Goal: Information Seeking & Learning: Learn about a topic

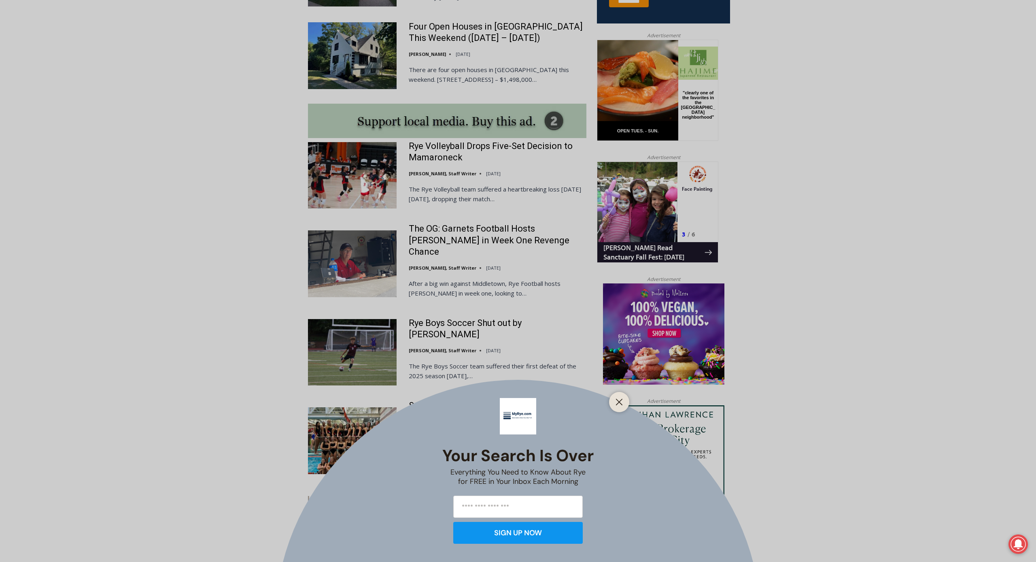
scroll to position [632, 0]
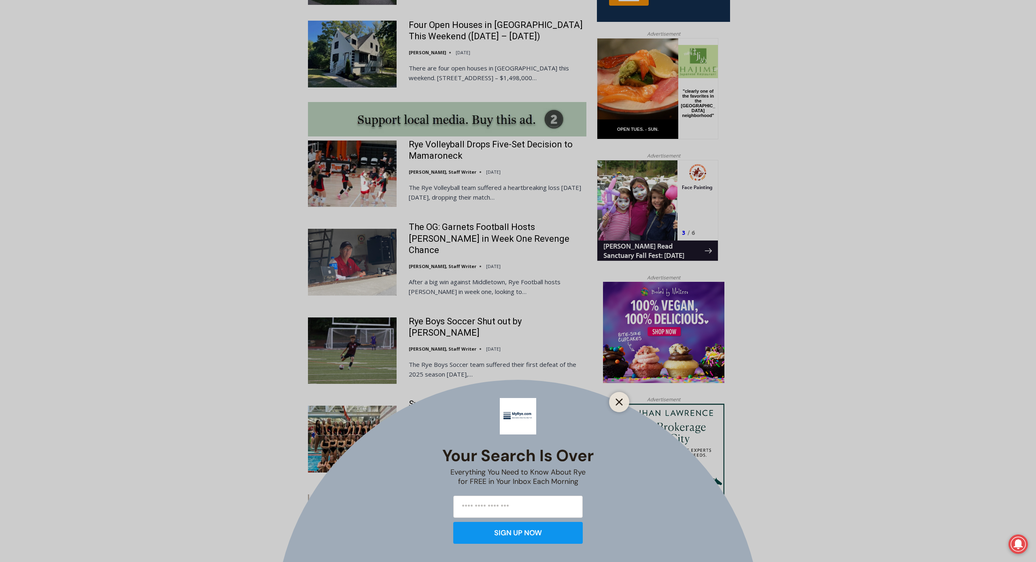
click at [617, 401] on icon "Close" at bounding box center [618, 401] width 7 height 7
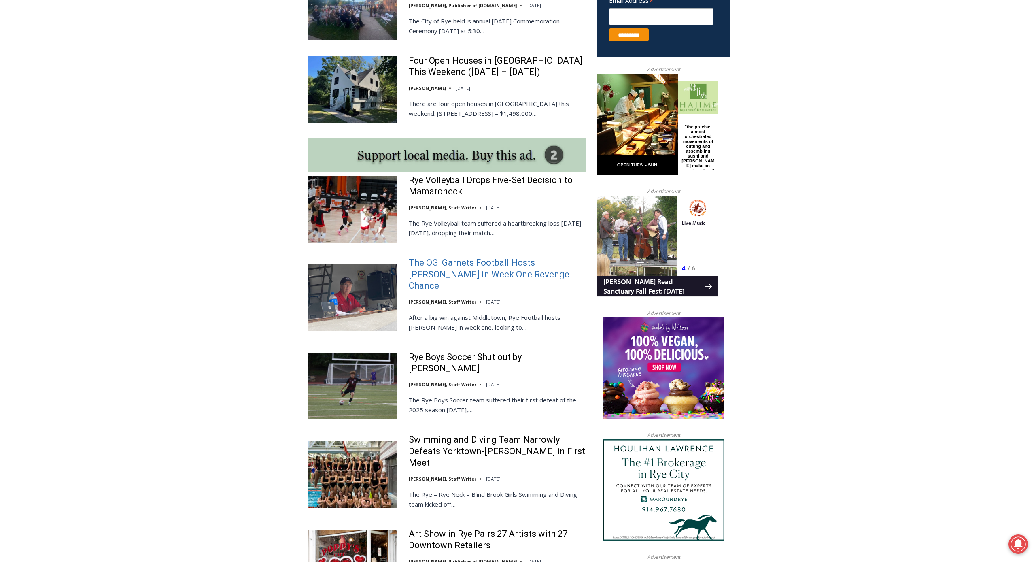
scroll to position [596, 0]
click at [494, 261] on link "The OG: Garnets Football Hosts [PERSON_NAME] in Week One Revenge Chance" at bounding box center [498, 274] width 178 height 35
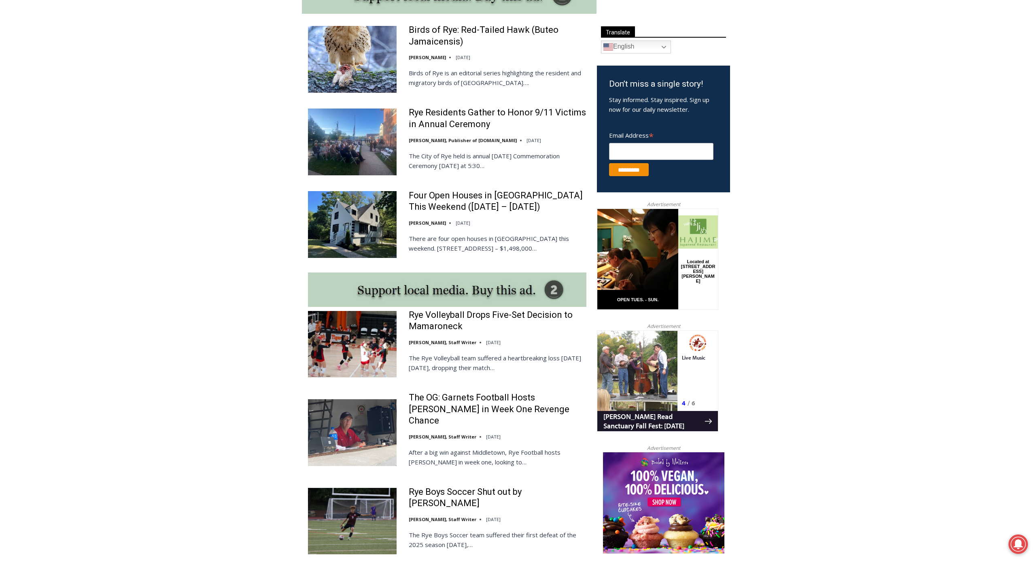
scroll to position [462, 0]
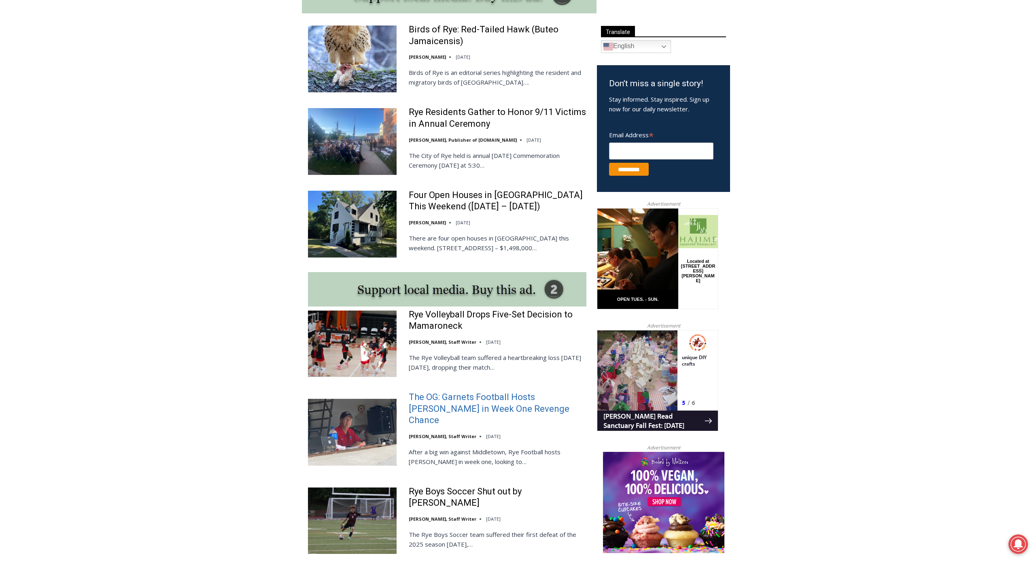
click at [439, 402] on link "The OG: Garnets Football Hosts [PERSON_NAME] in Week One Revenge Chance" at bounding box center [498, 408] width 178 height 35
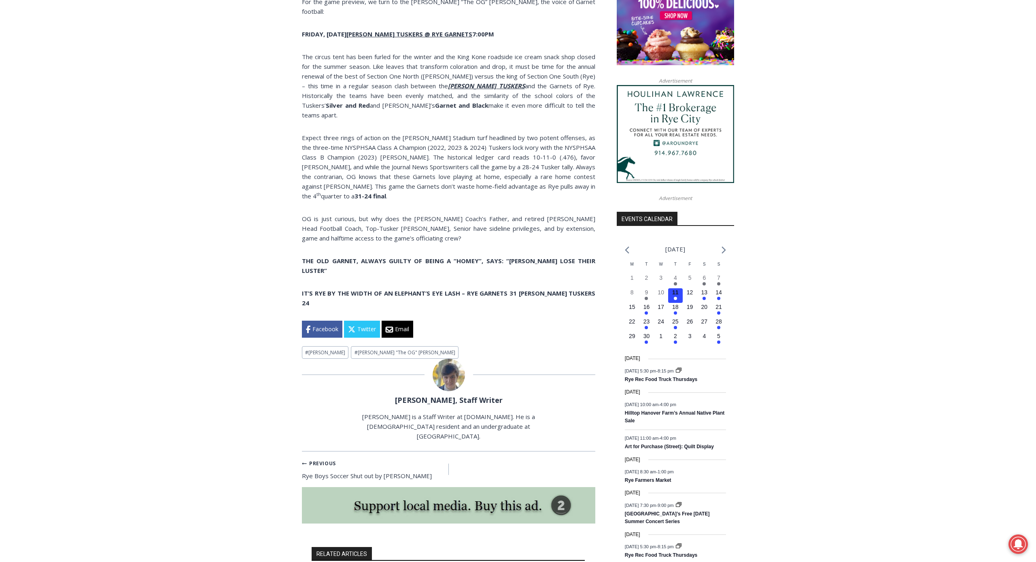
scroll to position [687, 0]
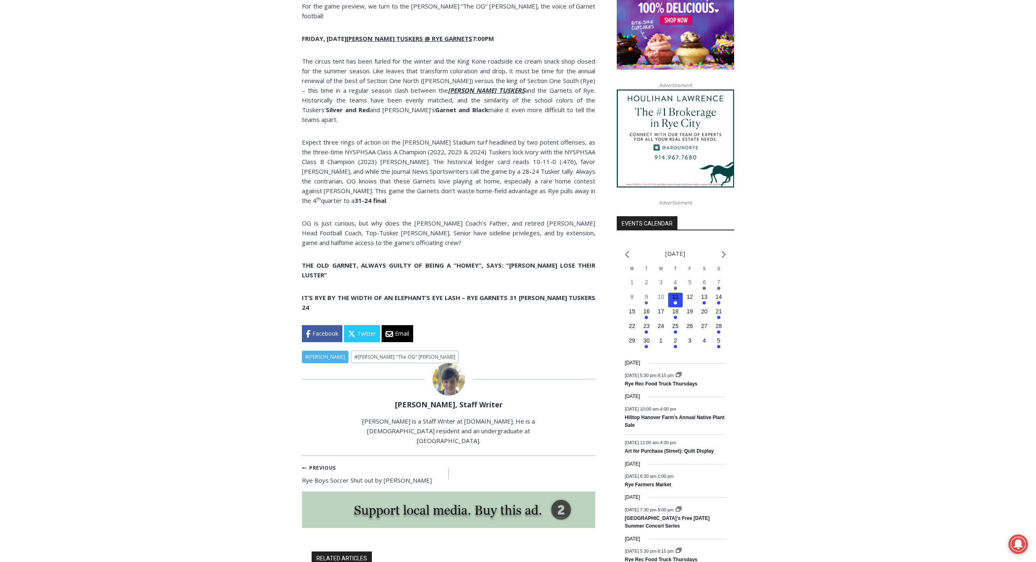
click at [328, 350] on link "# Rye Garnets" at bounding box center [325, 356] width 47 height 13
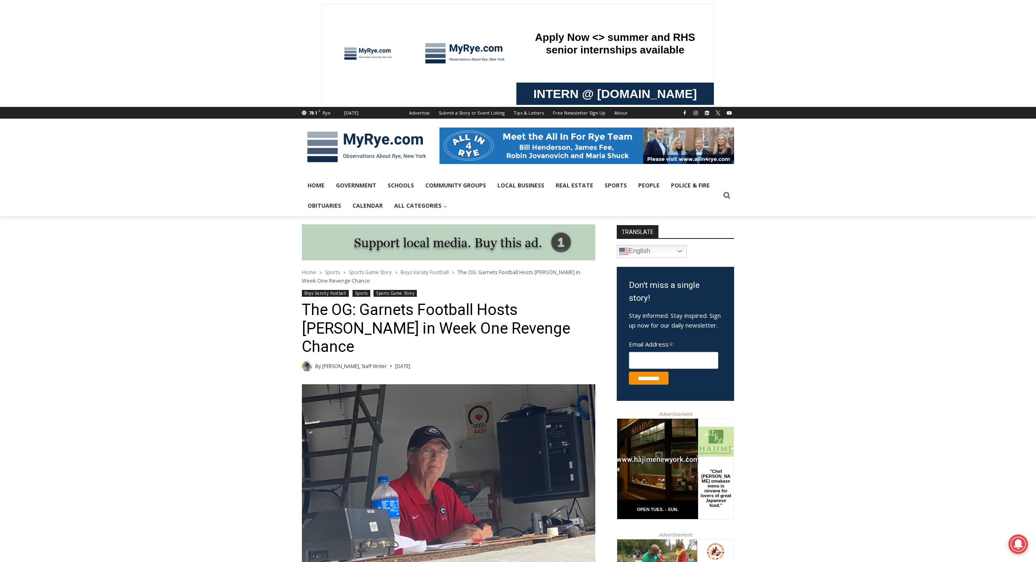
scroll to position [0, 0]
